Goal: Find specific page/section: Find specific page/section

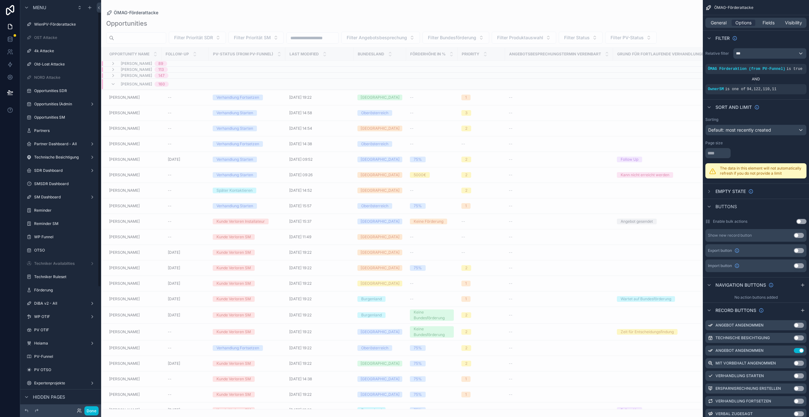
scroll to position [23, 0]
click at [54, 366] on div "PV OTSO" at bounding box center [60, 369] width 53 height 8
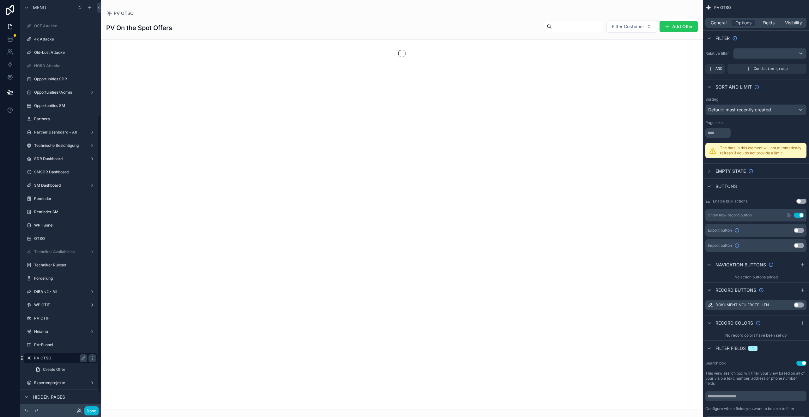
scroll to position [170, 0]
click at [624, 25] on div "scrollable content" at bounding box center [402, 208] width 602 height 417
click at [626, 28] on span "Filter Customer" at bounding box center [628, 26] width 32 height 6
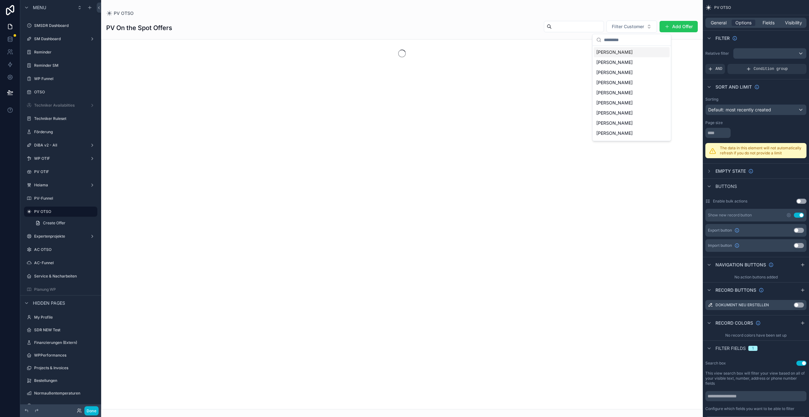
click at [626, 49] on span "[PERSON_NAME]" at bounding box center [615, 52] width 36 height 6
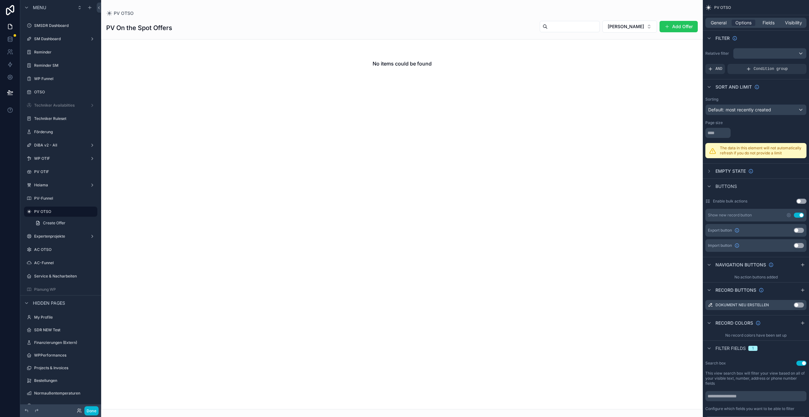
click at [563, 11] on div "PV OTSO" at bounding box center [402, 13] width 592 height 6
click at [621, 25] on span "[PERSON_NAME]" at bounding box center [626, 26] width 36 height 6
click at [630, 73] on span "[PERSON_NAME]" at bounding box center [616, 72] width 36 height 6
click at [647, 26] on button "[PERSON_NAME]" at bounding box center [630, 27] width 55 height 12
click at [626, 59] on div "[PERSON_NAME]" at bounding box center [631, 62] width 76 height 10
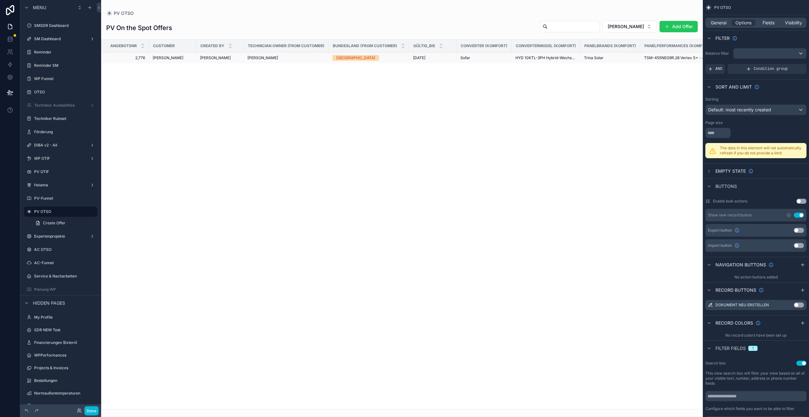
click at [173, 59] on span "[PERSON_NAME]" at bounding box center [168, 57] width 31 height 5
